Goal: Answer question/provide support

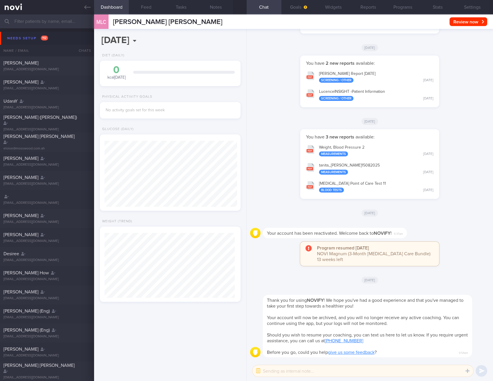
select select "9"
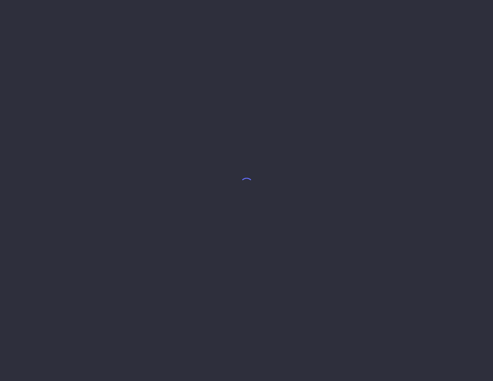
select select "9"
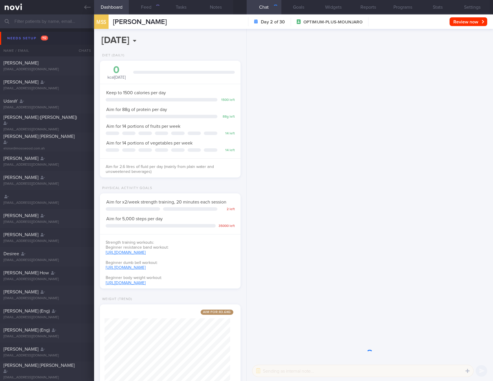
scroll to position [71, 126]
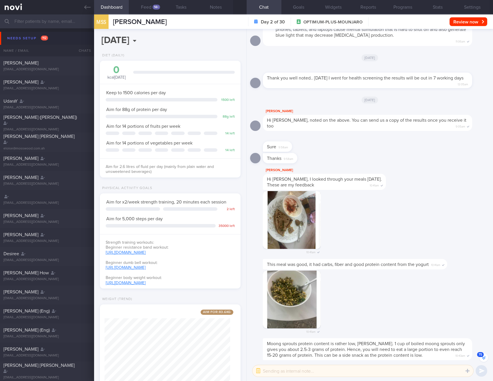
click at [481, 360] on button "75" at bounding box center [483, 358] width 9 height 9
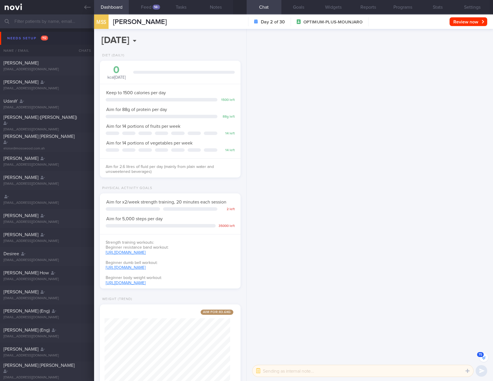
scroll to position [0, 0]
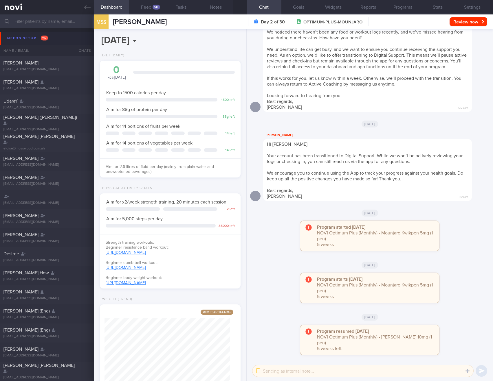
click at [295, 372] on textarea at bounding box center [362, 372] width 221 height 12
click at [259, 372] on button "button" at bounding box center [258, 371] width 10 height 10
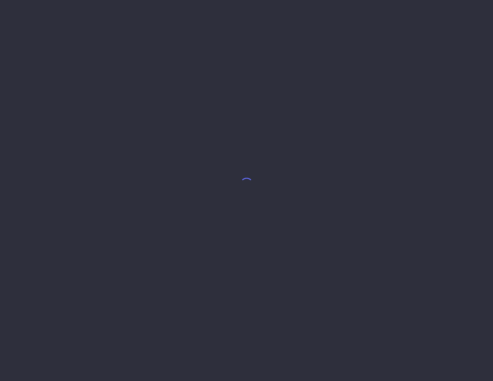
select select "9"
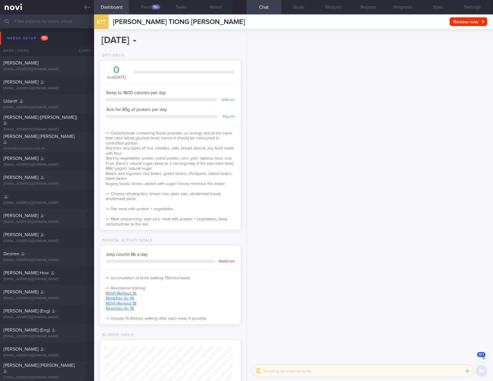
scroll to position [-17659, 0]
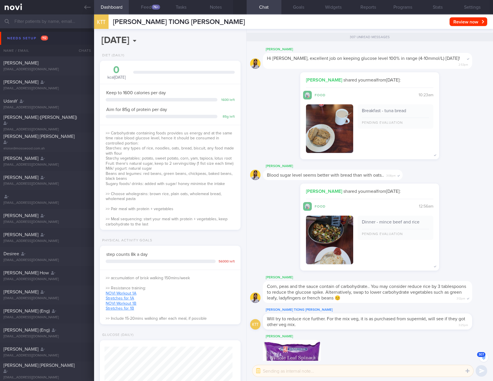
click at [482, 359] on button "307" at bounding box center [483, 358] width 9 height 9
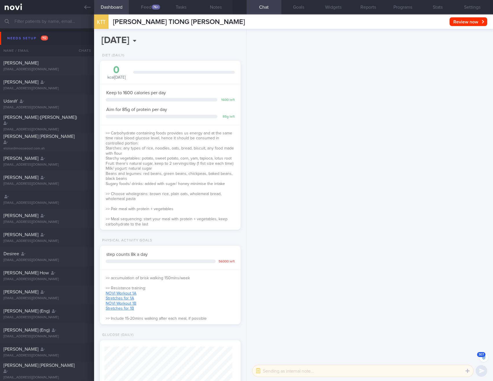
scroll to position [-21993, 0]
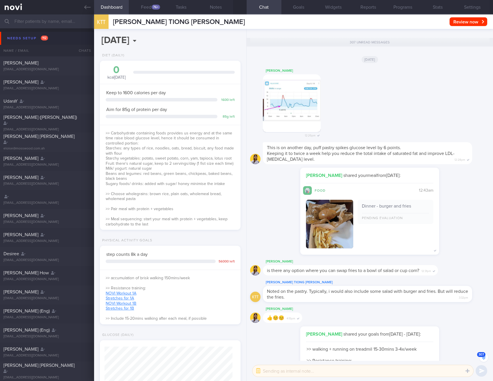
click at [483, 360] on icon "button" at bounding box center [483, 359] width 3 height 2
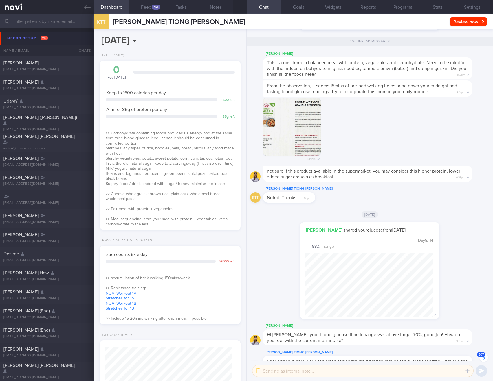
scroll to position [-24521, 0]
click at [483, 360] on icon "button" at bounding box center [483, 359] width 3 height 2
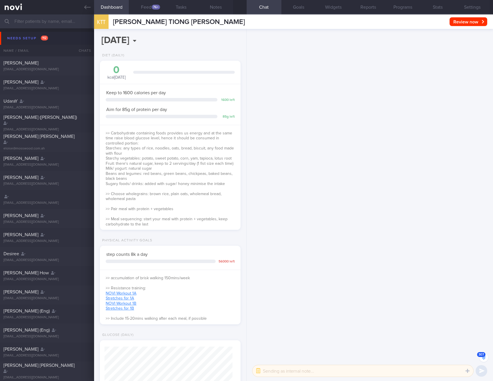
scroll to position [-27157, 0]
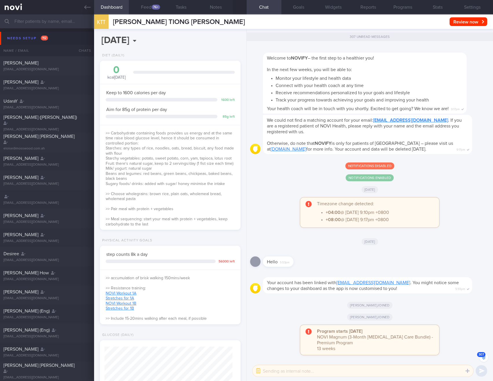
click at [483, 360] on button "307" at bounding box center [483, 358] width 9 height 9
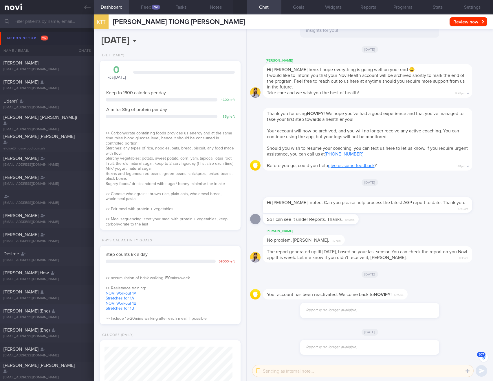
scroll to position [-37, 0]
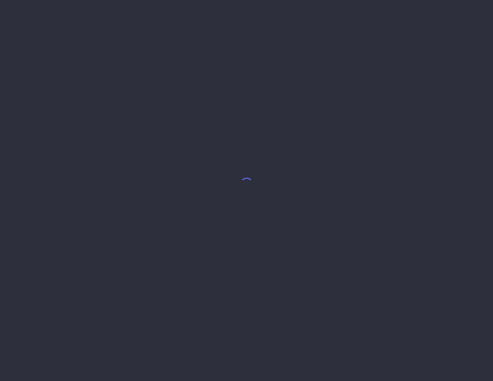
select select "9"
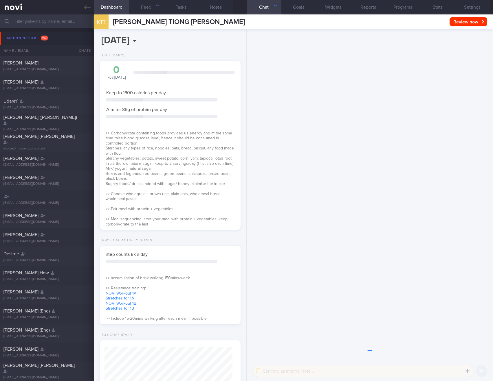
scroll to position [64, 128]
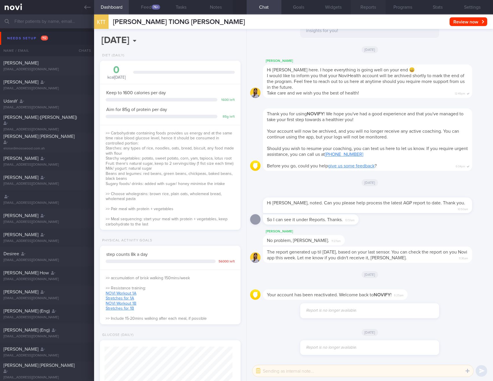
click at [368, 8] on button "Reports" at bounding box center [368, 7] width 35 height 14
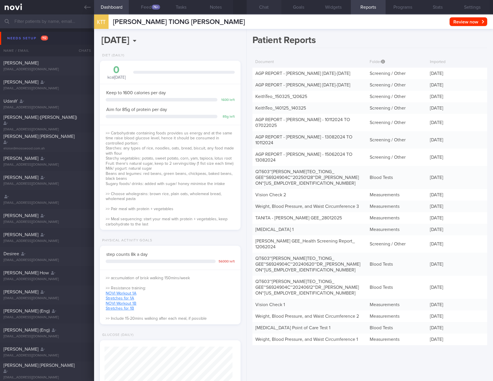
click at [270, 6] on button "Chat" at bounding box center [264, 7] width 35 height 14
